Goal: Task Accomplishment & Management: Manage account settings

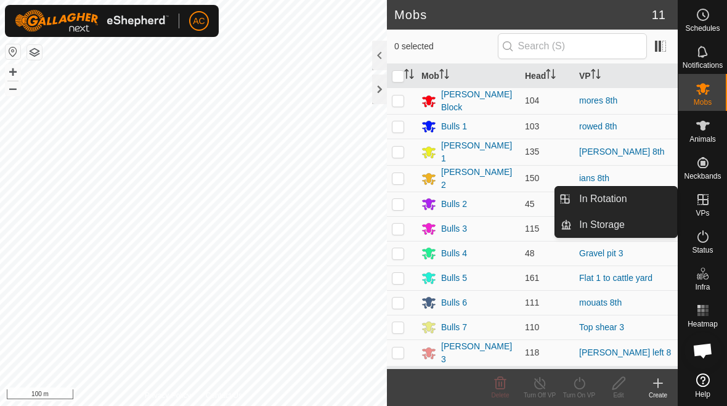
click at [504, 196] on link "In Rotation" at bounding box center [624, 199] width 105 height 25
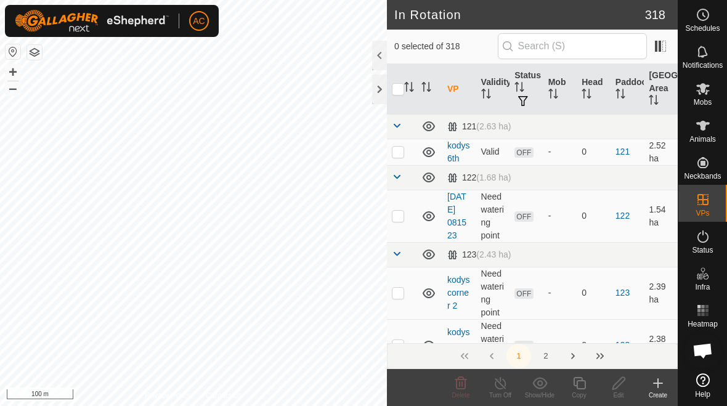
click at [504, 382] on icon at bounding box center [657, 383] width 15 height 15
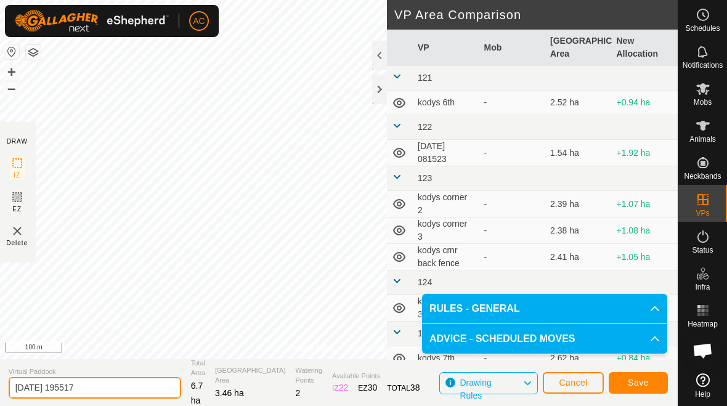
click at [119, 383] on input "[DATE] 195517" at bounding box center [95, 388] width 172 height 22
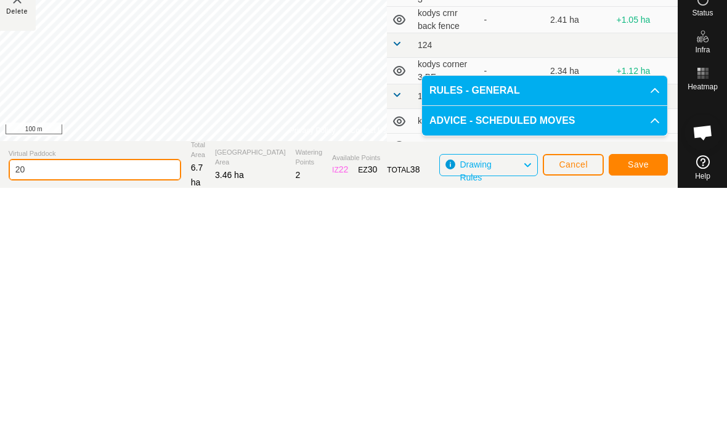
type input "2"
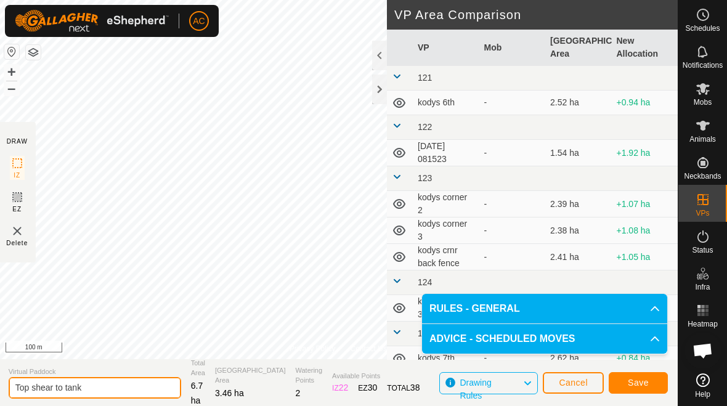
type input "Top shear to tank"
click at [504, 381] on span "Save" at bounding box center [638, 383] width 21 height 10
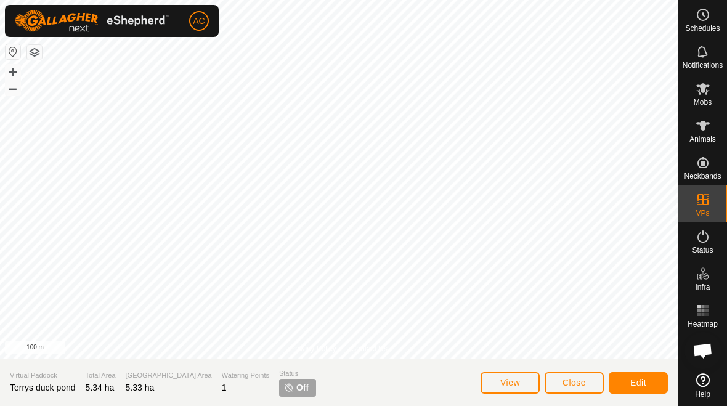
click at [504, 378] on button "Edit" at bounding box center [638, 383] width 59 height 22
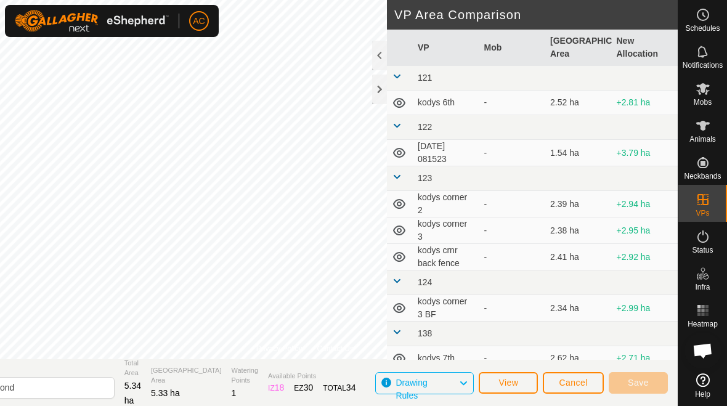
click at [504, 384] on button "View" at bounding box center [508, 383] width 59 height 22
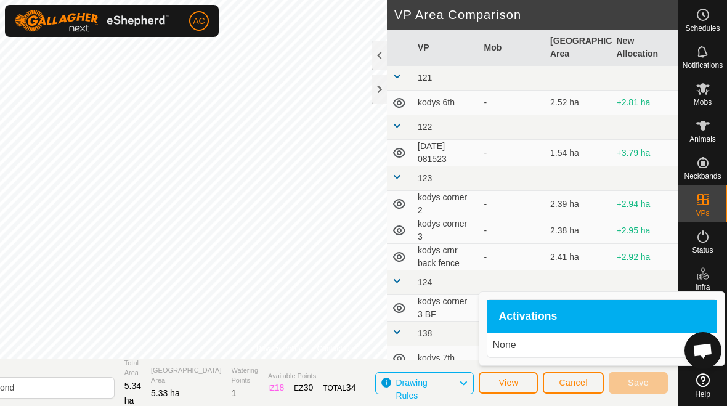
click at [504, 322] on div "Activations" at bounding box center [601, 316] width 229 height 33
click at [504, 352] on p "None" at bounding box center [601, 345] width 219 height 15
click at [504, 332] on div "Activations" at bounding box center [601, 316] width 229 height 33
click at [504, 385] on span "Cancel" at bounding box center [573, 383] width 29 height 10
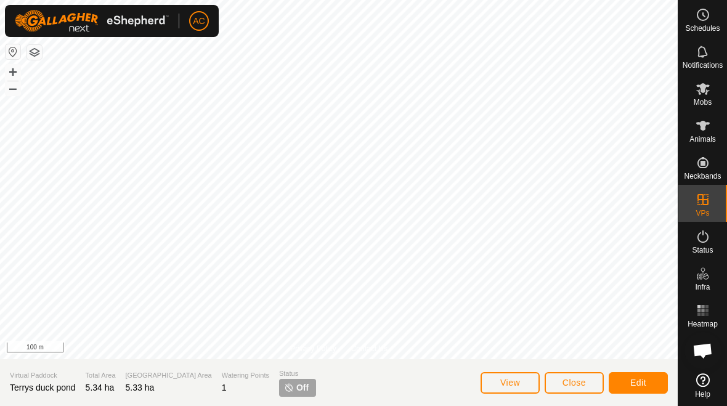
click at [504, 379] on span "View" at bounding box center [510, 383] width 20 height 10
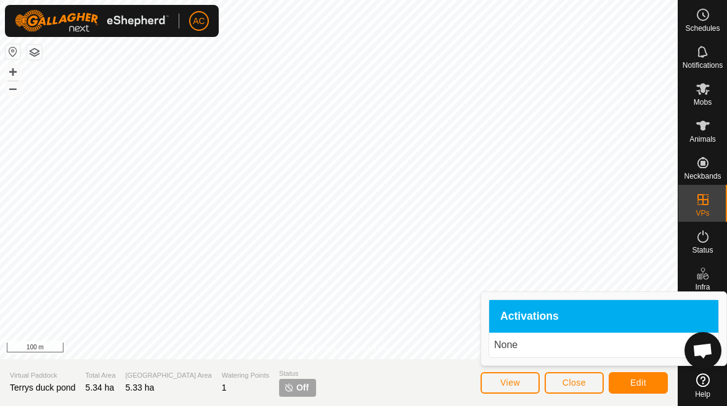
click at [504, 387] on span "View" at bounding box center [510, 383] width 20 height 10
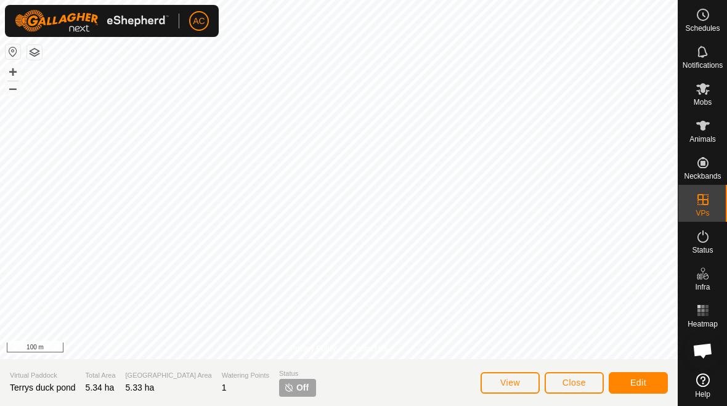
click at [504, 386] on span "Edit" at bounding box center [638, 383] width 16 height 10
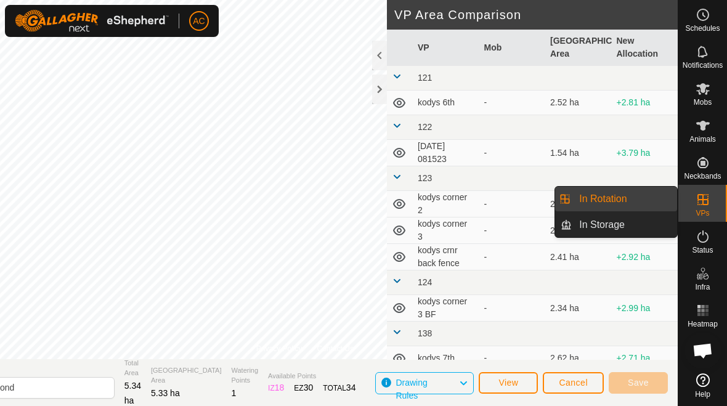
click at [504, 204] on link "In Rotation" at bounding box center [624, 199] width 105 height 25
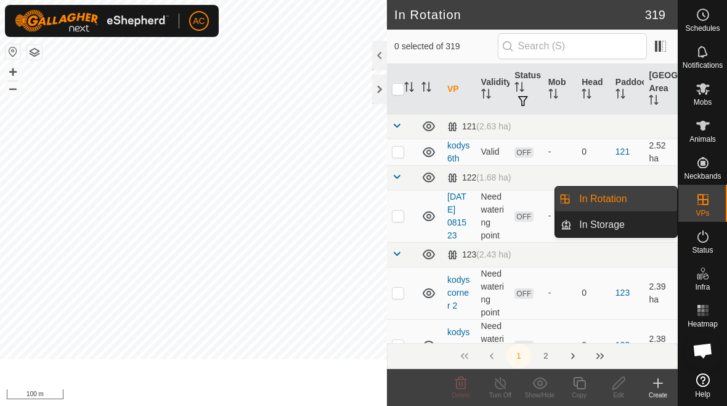
click at [504, 397] on div "Copy" at bounding box center [578, 395] width 39 height 9
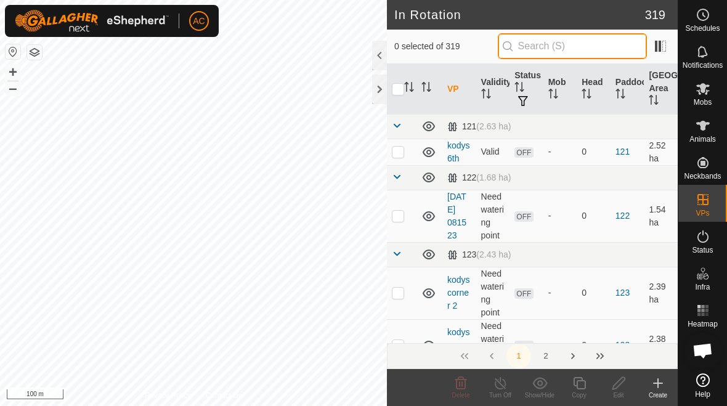
click at [504, 53] on input "text" at bounding box center [572, 46] width 149 height 26
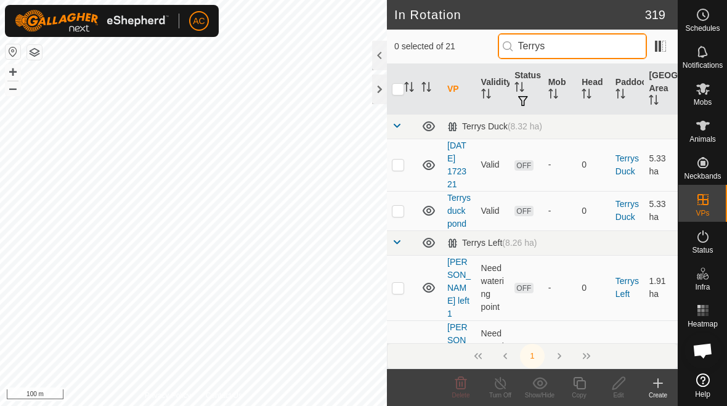
type input "Terrys"
click at [399, 169] on p-checkbox at bounding box center [398, 165] width 12 height 10
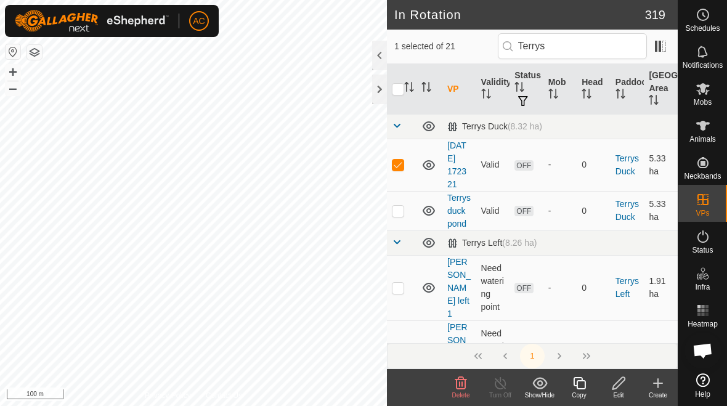
click at [398, 169] on p-checkbox at bounding box center [398, 165] width 12 height 10
checkbox input "false"
click at [402, 212] on p-checkbox at bounding box center [398, 211] width 12 height 10
checkbox input "true"
click at [396, 168] on p-checkbox at bounding box center [398, 165] width 12 height 10
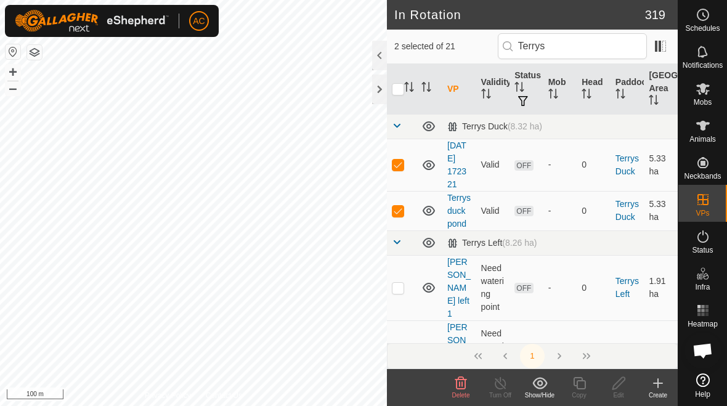
click at [465, 395] on span "Delete" at bounding box center [461, 395] width 18 height 7
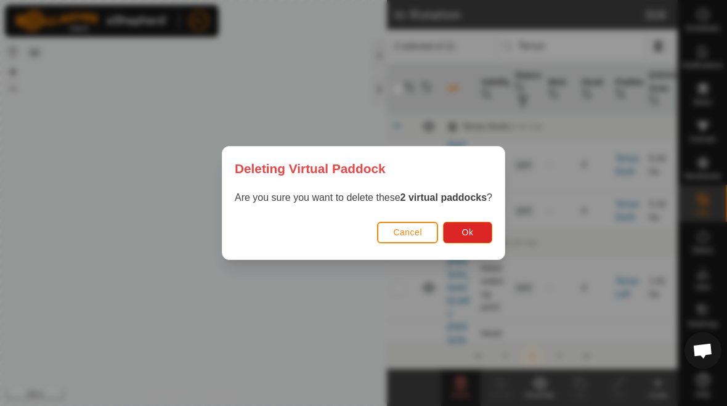
click at [482, 231] on button "Ok" at bounding box center [467, 233] width 49 height 22
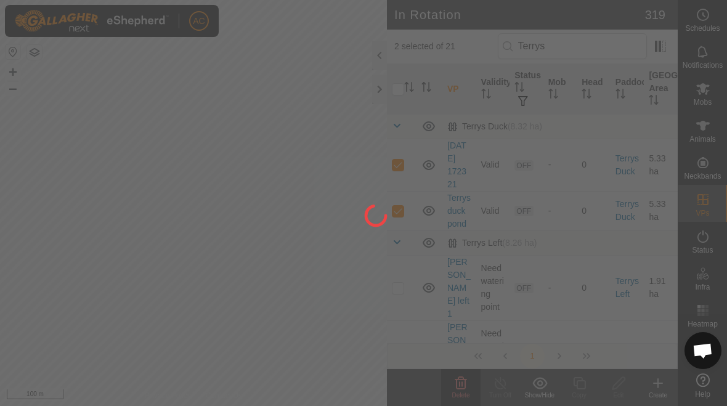
checkbox input "false"
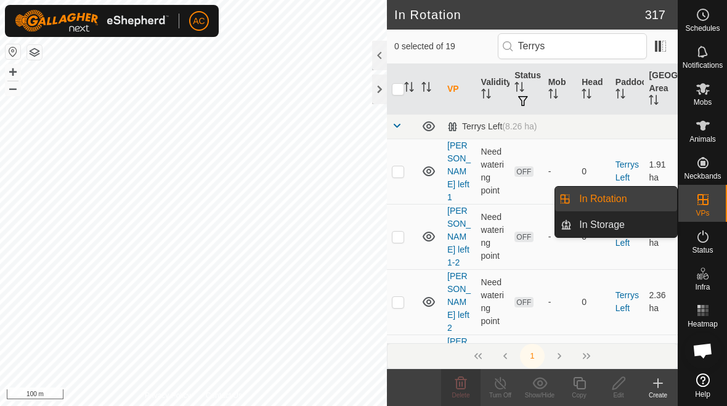
click at [504, 199] on link "In Rotation" at bounding box center [624, 199] width 105 height 25
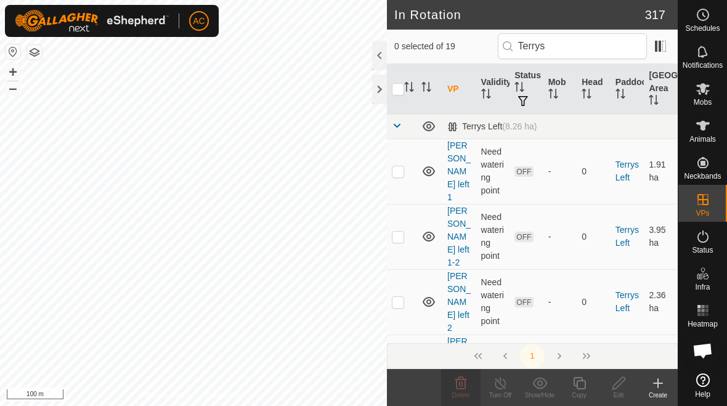
click at [504, 387] on icon at bounding box center [657, 383] width 15 height 15
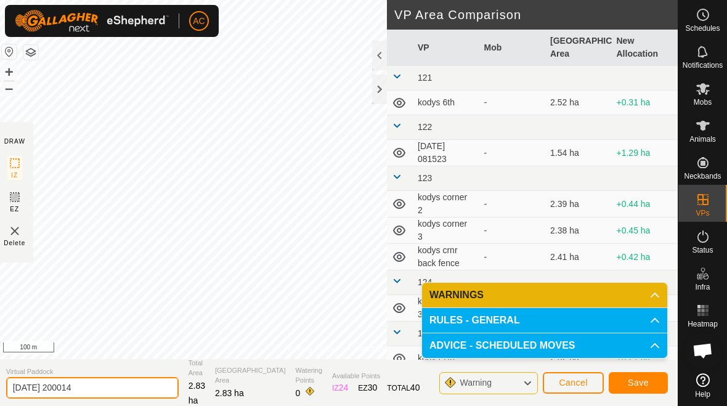
click at [121, 387] on input "[DATE] 200014" at bounding box center [92, 388] width 172 height 22
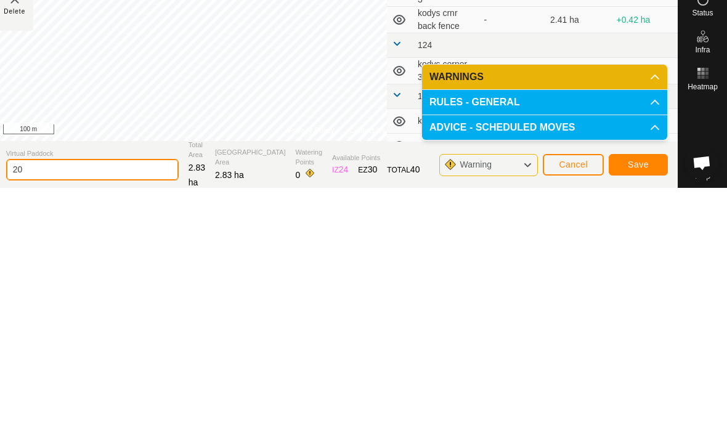
type input "2"
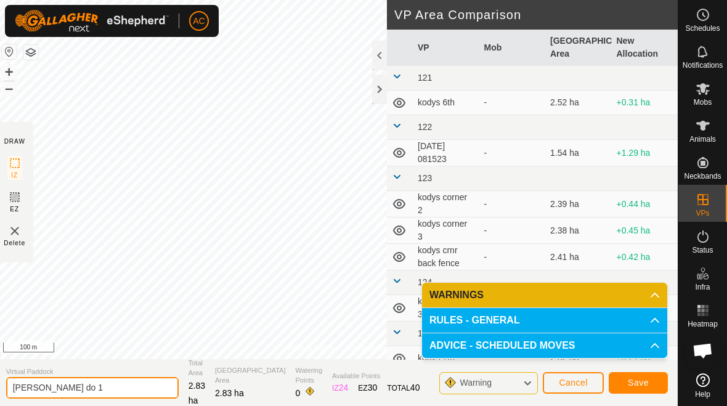
click at [110, 388] on input "[PERSON_NAME] do 1" at bounding box center [92, 388] width 172 height 22
type input "[PERSON_NAME] 1"
click at [504, 379] on span "Save" at bounding box center [638, 383] width 21 height 10
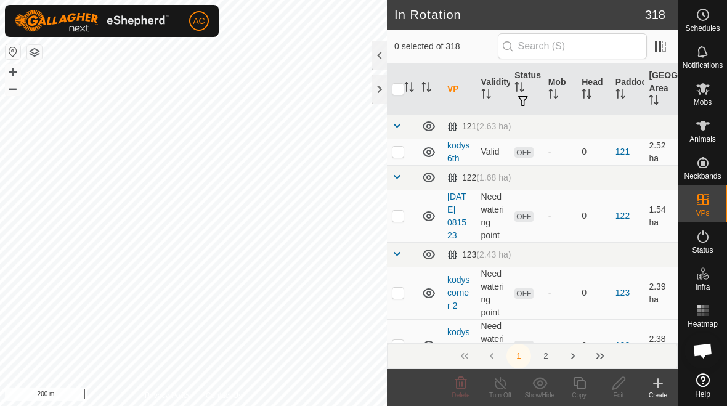
click at [504, 393] on div "Create" at bounding box center [657, 395] width 39 height 9
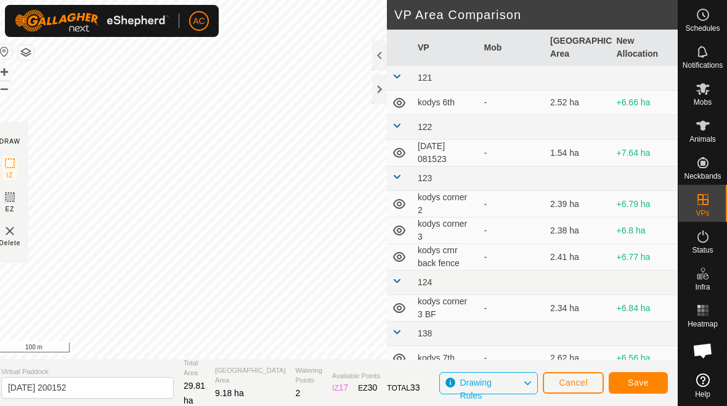
click at [504, 385] on span "Save" at bounding box center [638, 383] width 21 height 10
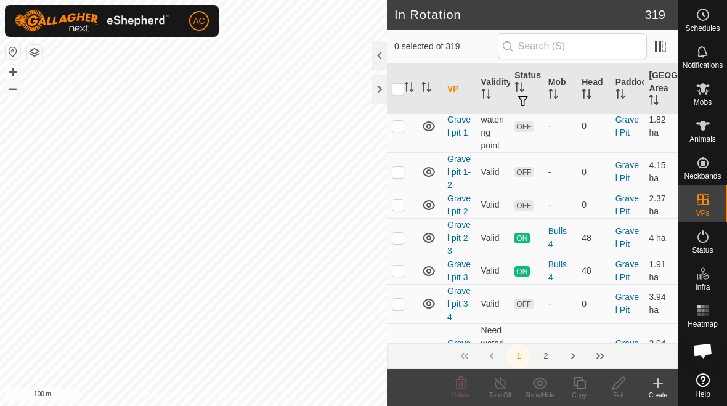
scroll to position [11014, 0]
click at [504, 361] on button "2" at bounding box center [545, 356] width 25 height 25
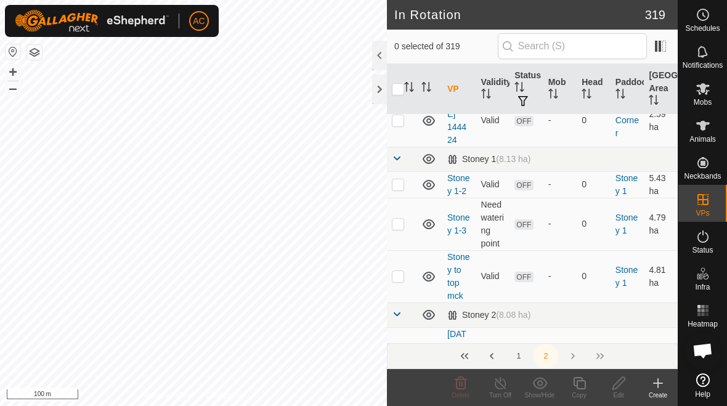
scroll to position [4341, 0]
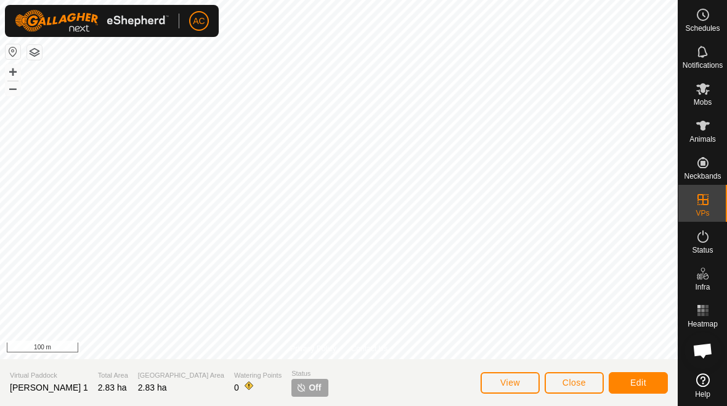
click at [504, 383] on button "Close" at bounding box center [573, 383] width 59 height 22
click at [504, 389] on button "Close" at bounding box center [573, 383] width 59 height 22
click at [504, 386] on span "Close" at bounding box center [573, 383] width 23 height 10
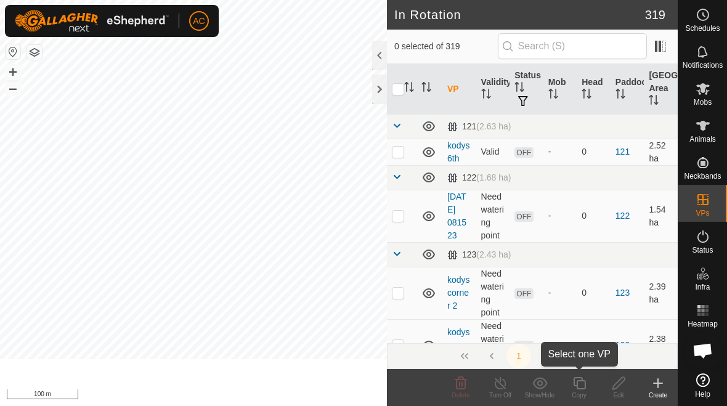
click at [504, 384] on icon at bounding box center [579, 383] width 15 height 15
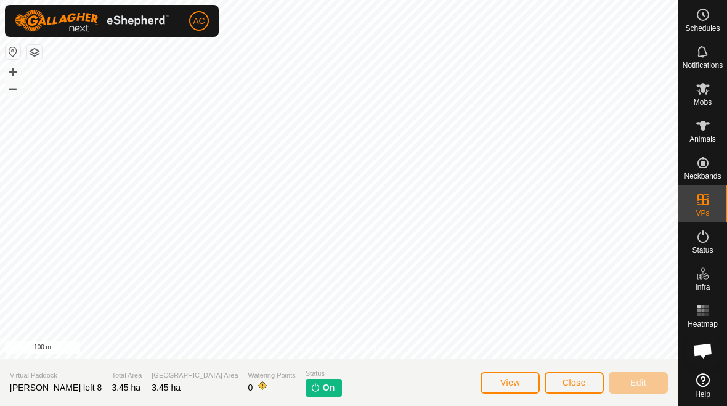
click at [504, 386] on span "Close" at bounding box center [573, 383] width 23 height 10
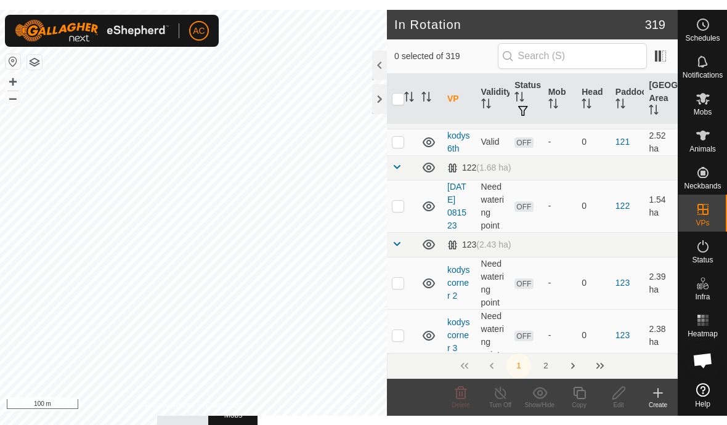
scroll to position [23, 0]
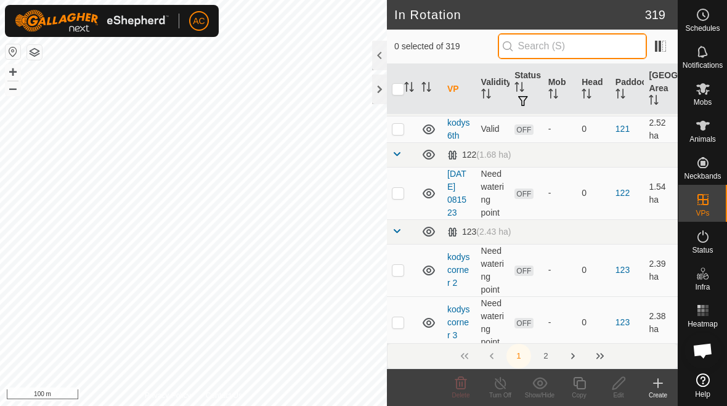
click at [504, 54] on input "text" at bounding box center [572, 46] width 149 height 26
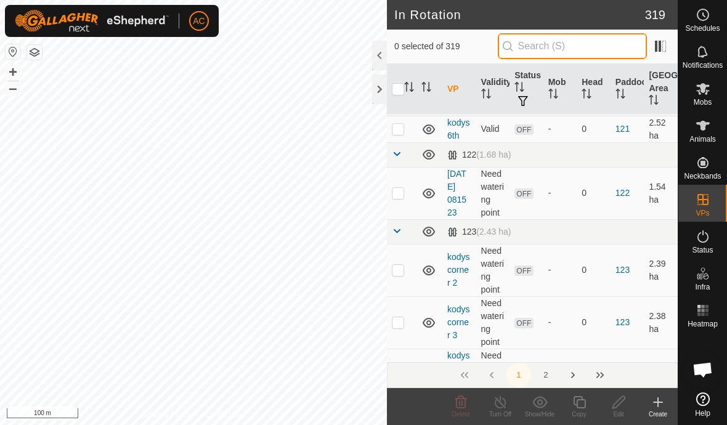
type input "T"
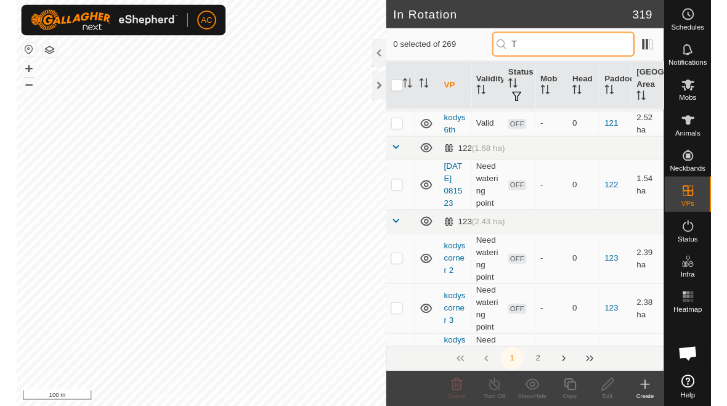
scroll to position [0, 0]
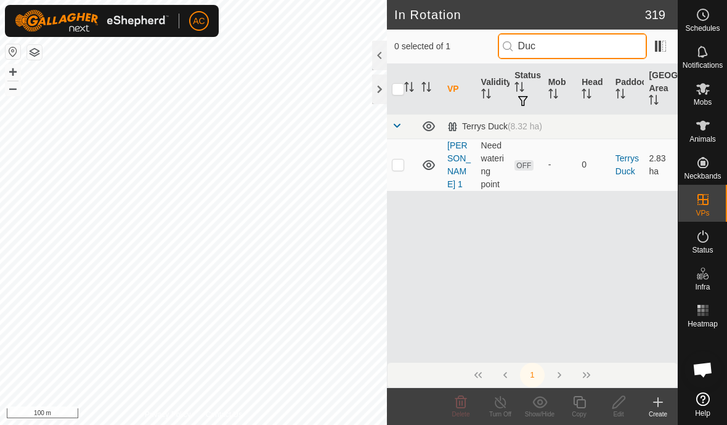
type input "Duck"
